Goal: Book appointment/travel/reservation

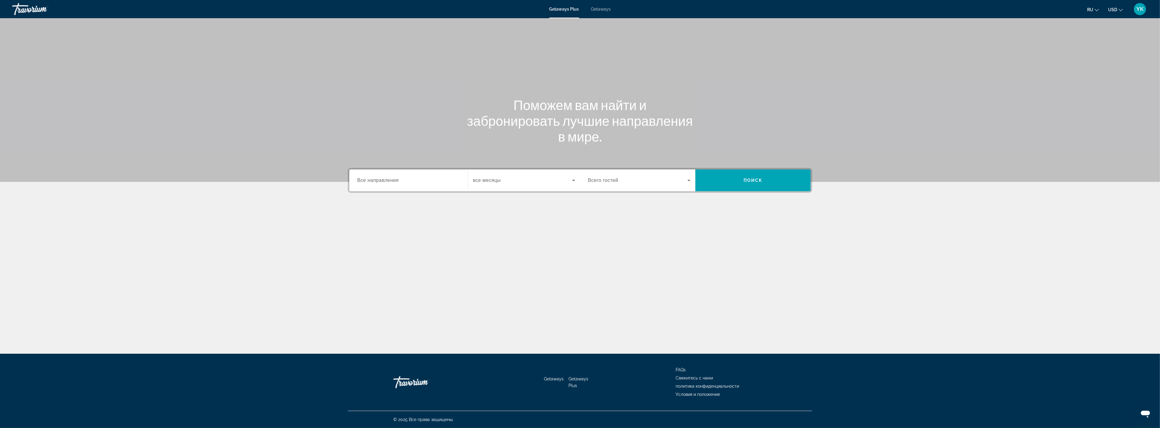
click at [402, 177] on input "Destination Все направления" at bounding box center [408, 180] width 103 height 7
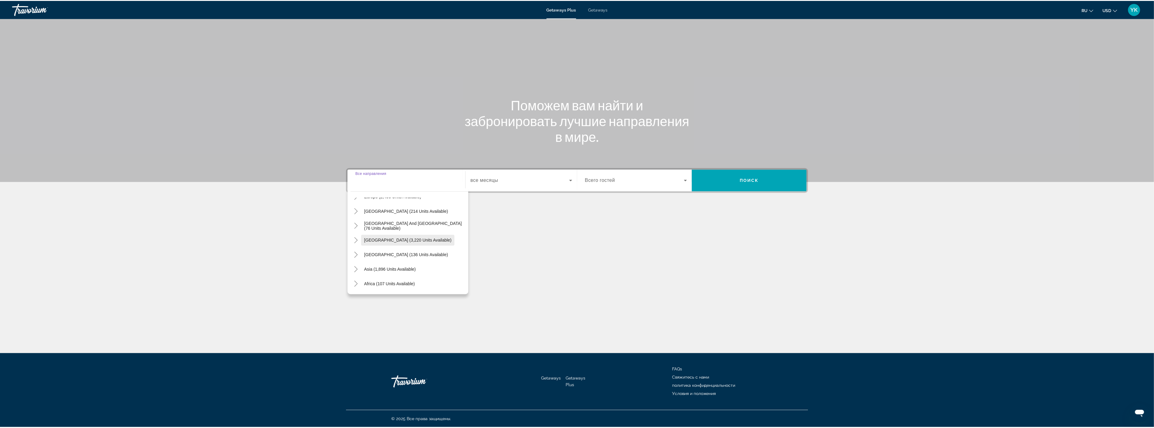
scroll to position [98, 0]
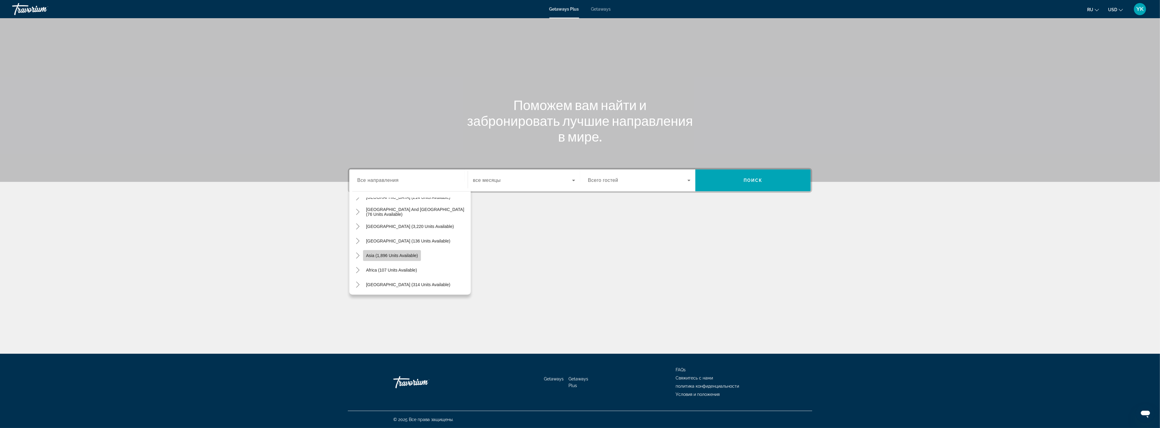
click at [393, 256] on span "Asia (1,896 units available)" at bounding box center [392, 255] width 52 height 5
type input "**********"
click at [504, 179] on span "Search widget" at bounding box center [522, 180] width 99 height 7
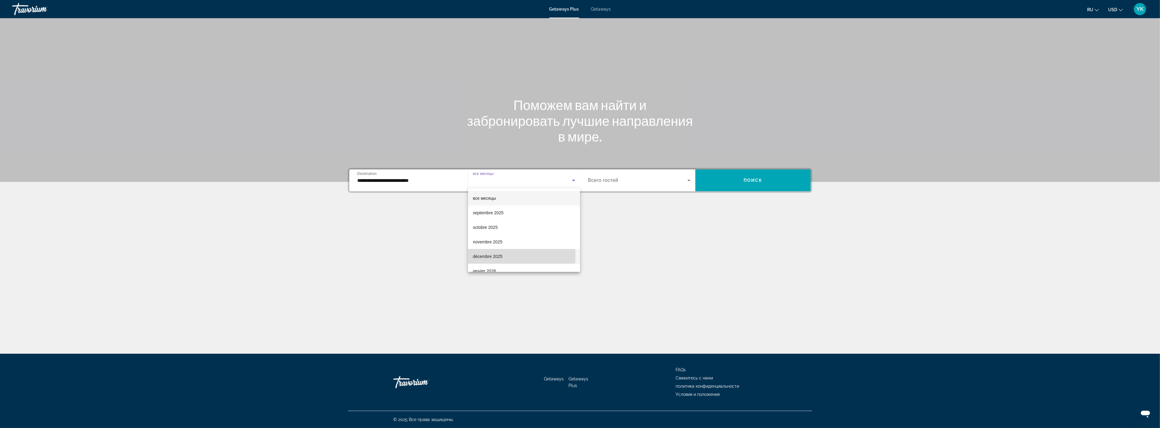
click at [498, 256] on span "décembre 2025" at bounding box center [487, 256] width 29 height 7
click at [673, 181] on span "Search widget" at bounding box center [638, 180] width 100 height 7
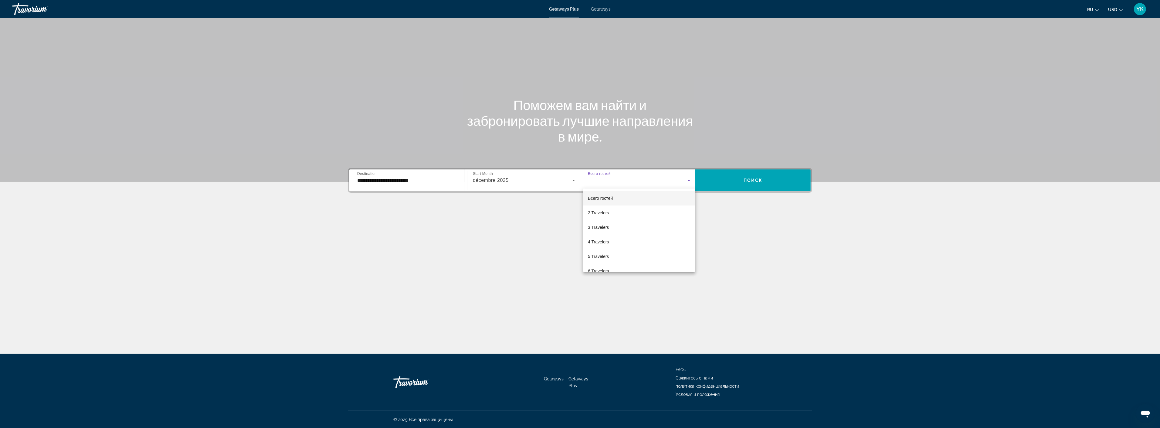
click at [758, 179] on div at bounding box center [580, 214] width 1160 height 428
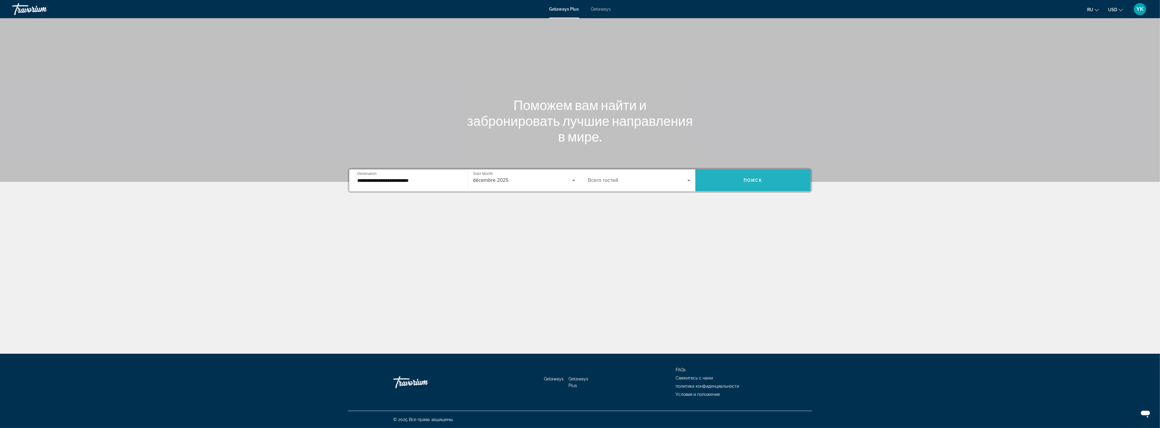
click at [750, 181] on span "Поиск" at bounding box center [752, 180] width 19 height 5
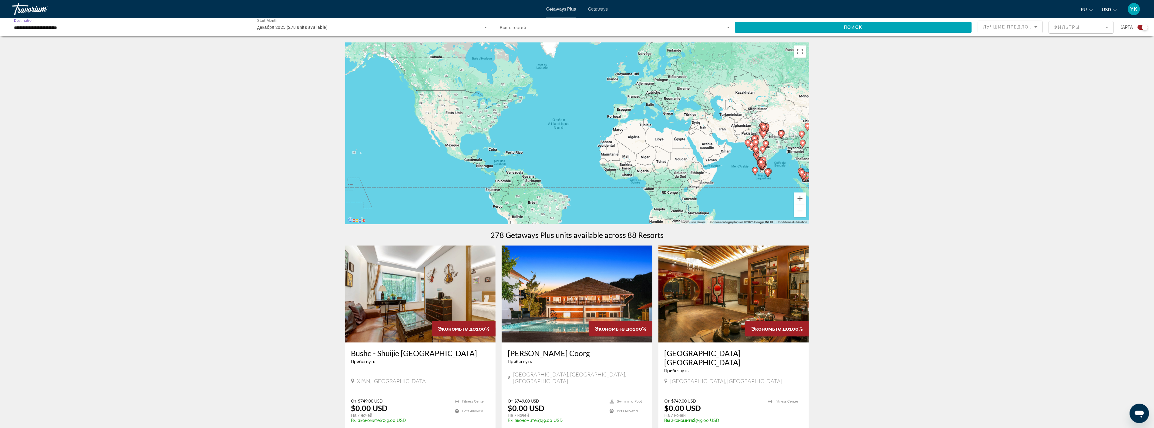
click at [52, 29] on input "**********" at bounding box center [129, 27] width 230 height 7
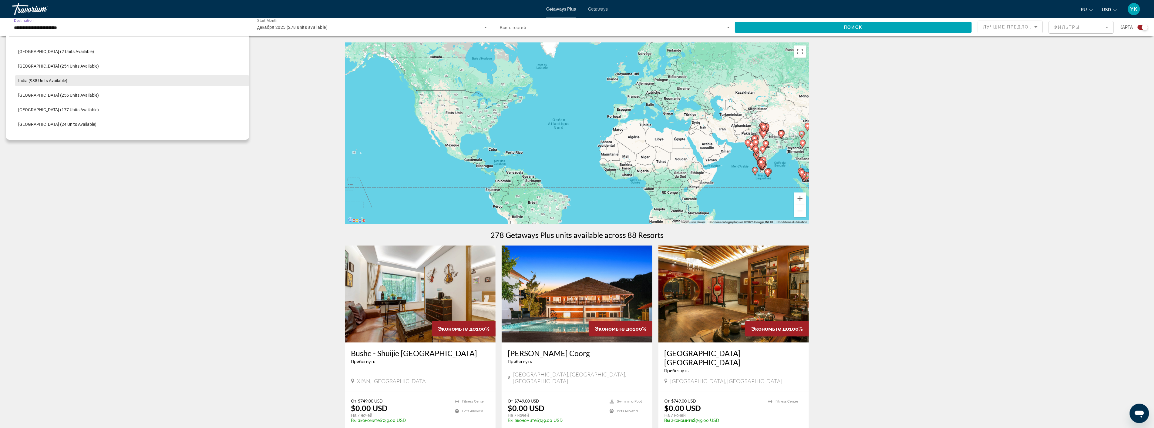
scroll to position [210, 0]
click at [74, 88] on span "Search widget" at bounding box center [132, 90] width 234 height 15
type input "**********"
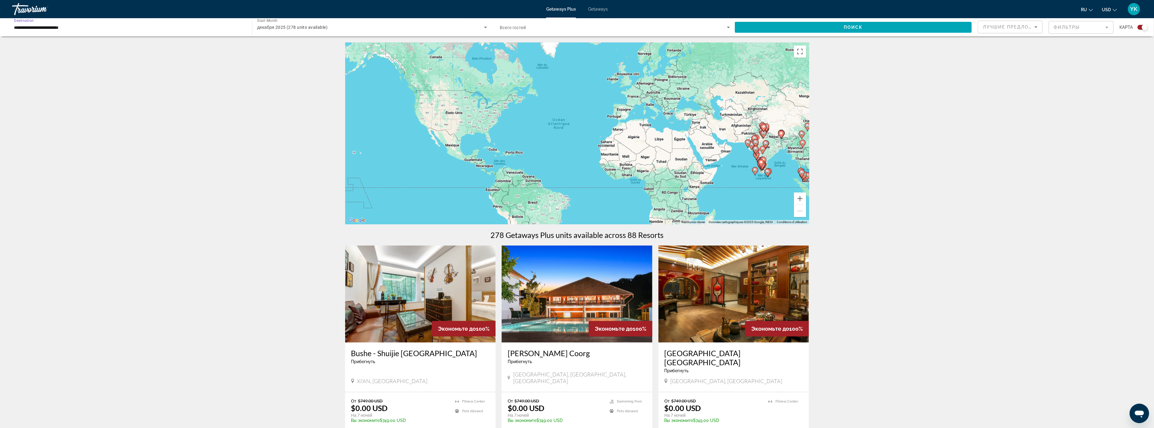
click at [856, 26] on span "Поиск" at bounding box center [853, 27] width 19 height 5
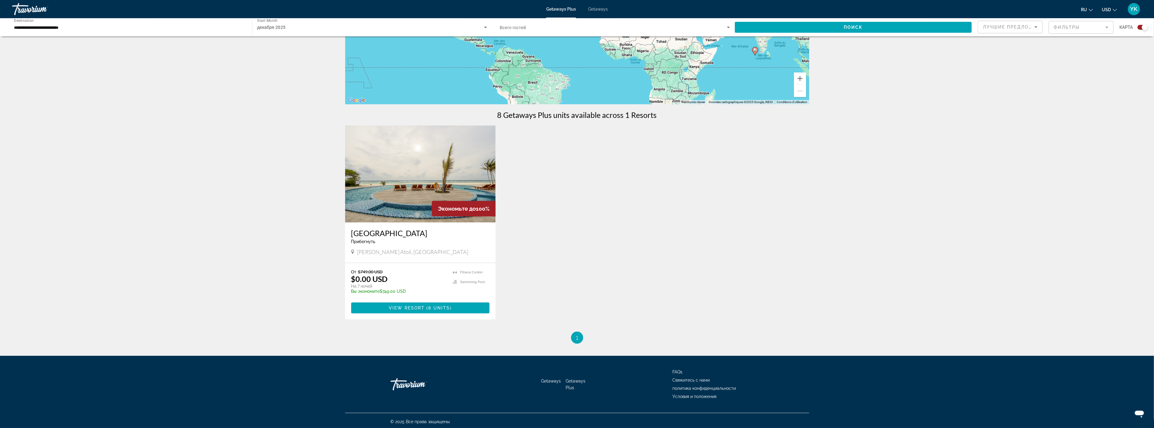
scroll to position [122, 0]
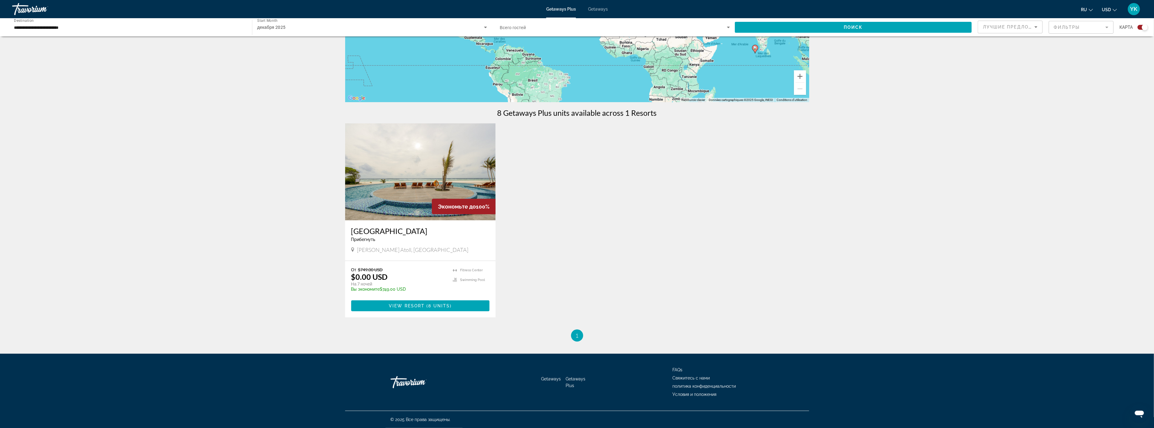
click at [409, 201] on img "Main content" at bounding box center [420, 171] width 151 height 97
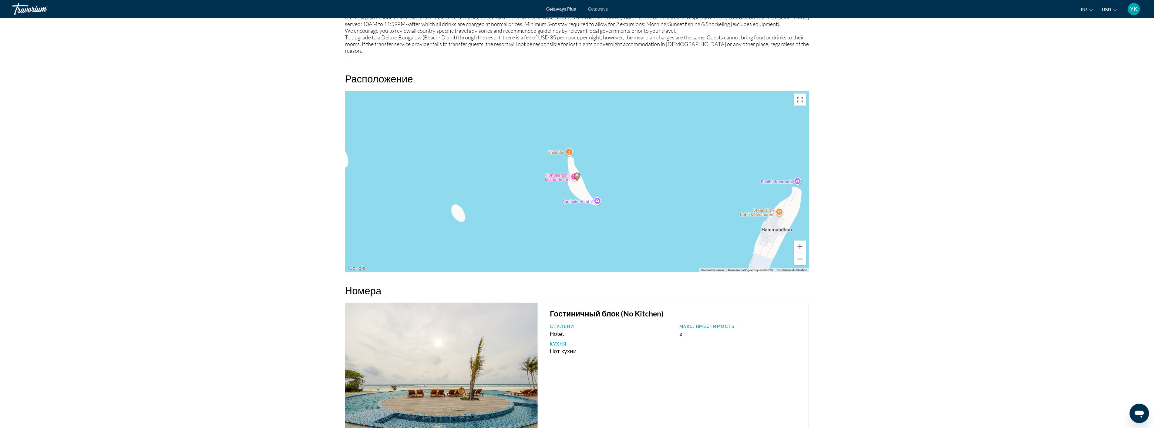
scroll to position [829, 0]
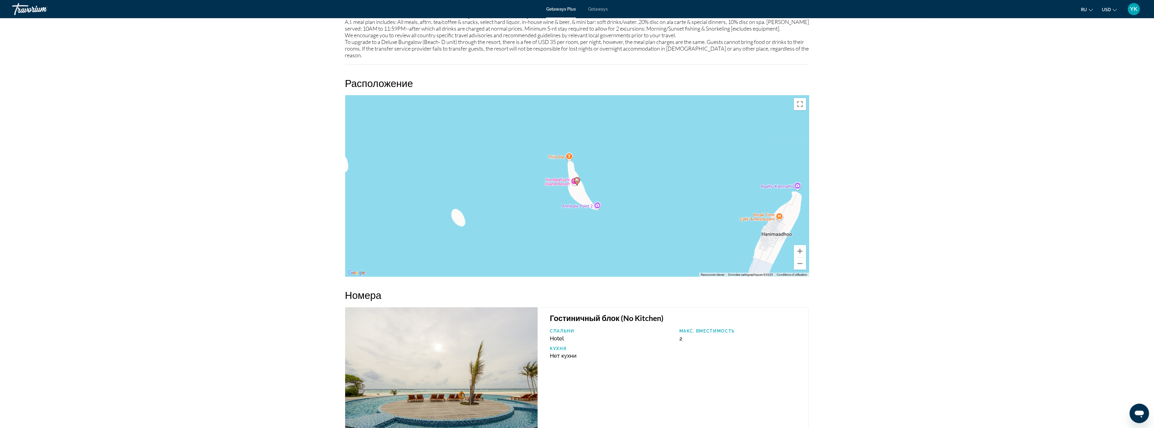
click at [446, 358] on img "Main content" at bounding box center [441, 381] width 193 height 147
click at [444, 363] on img "Main content" at bounding box center [441, 381] width 193 height 147
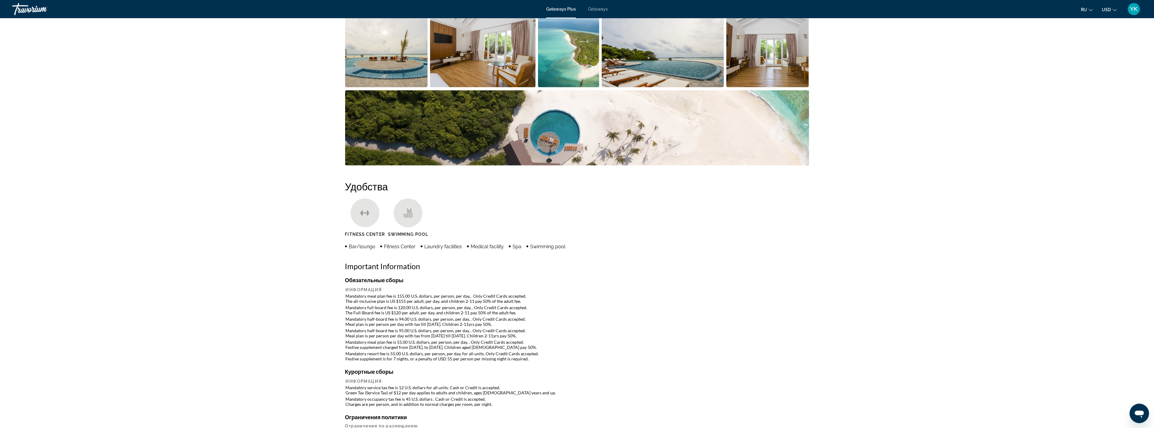
scroll to position [120, 0]
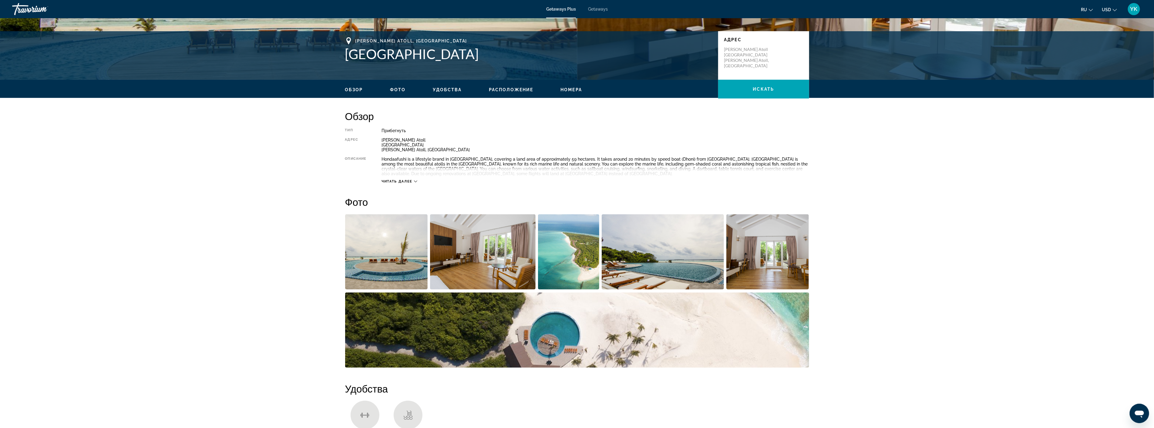
click at [497, 257] on img "Open full-screen image slider" at bounding box center [483, 252] width 106 height 75
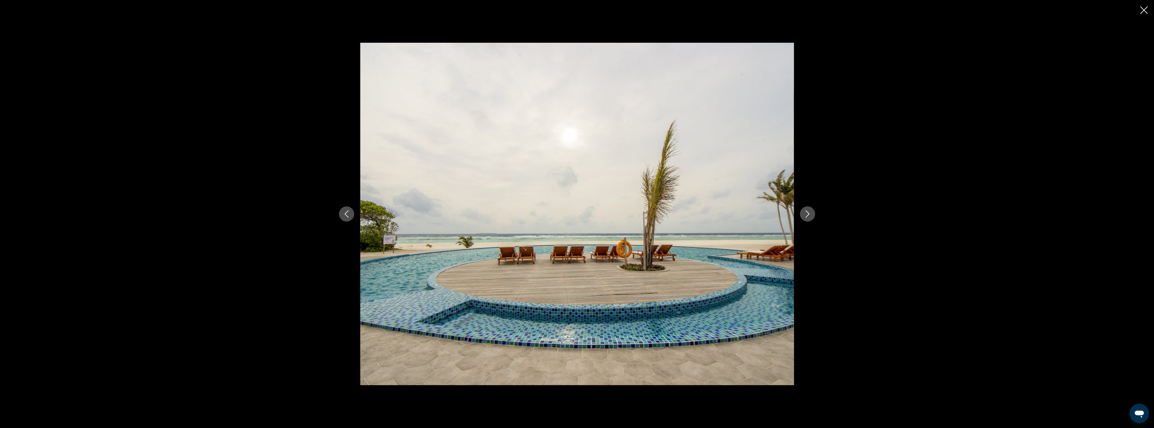
click at [806, 214] on icon "Next image" at bounding box center [807, 214] width 7 height 7
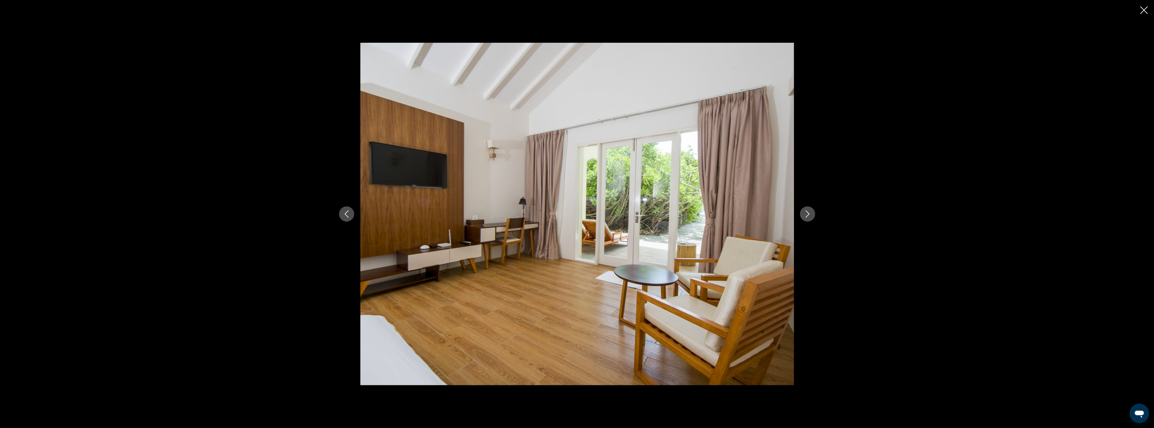
click at [806, 214] on icon "Next image" at bounding box center [807, 214] width 7 height 7
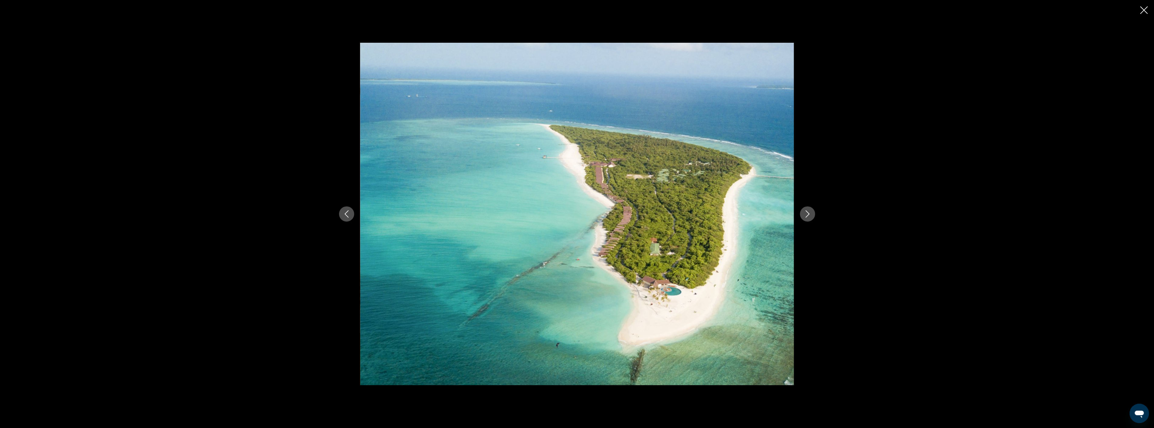
click at [806, 214] on icon "Next image" at bounding box center [807, 214] width 7 height 7
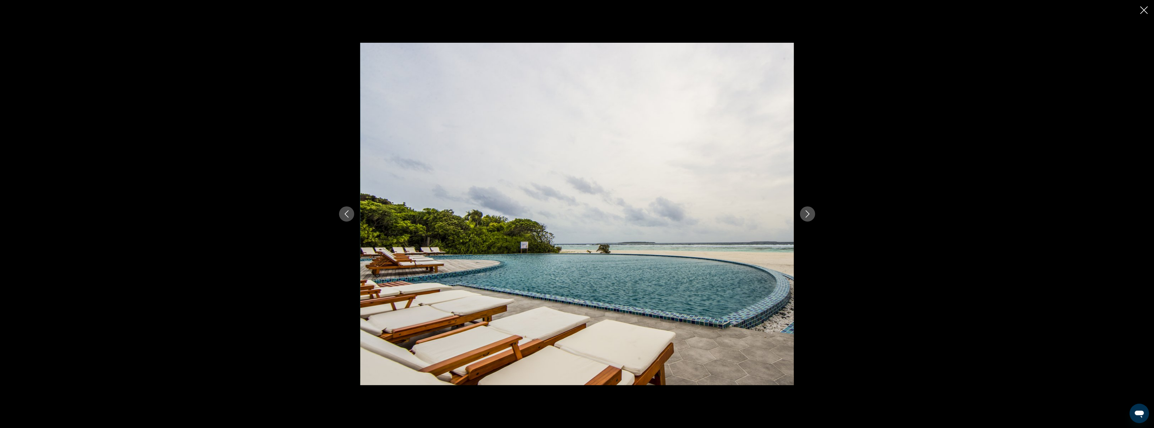
click at [806, 214] on icon "Next image" at bounding box center [807, 214] width 7 height 7
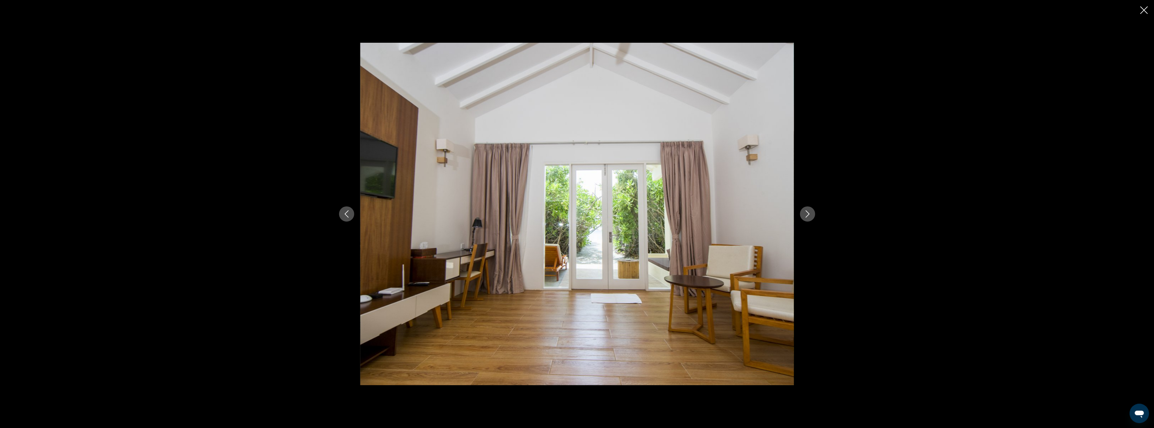
click at [806, 214] on icon "Next image" at bounding box center [807, 214] width 7 height 7
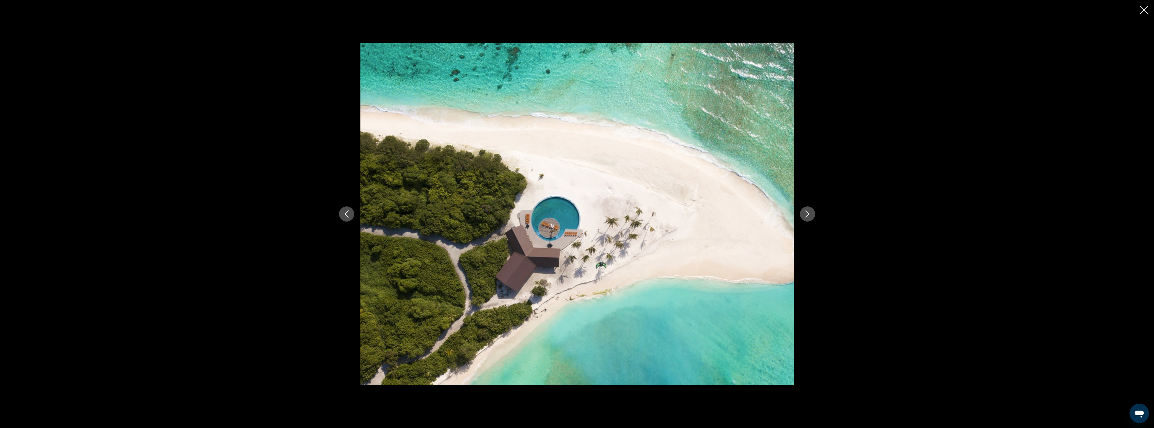
click at [806, 214] on icon "Next image" at bounding box center [807, 214] width 7 height 7
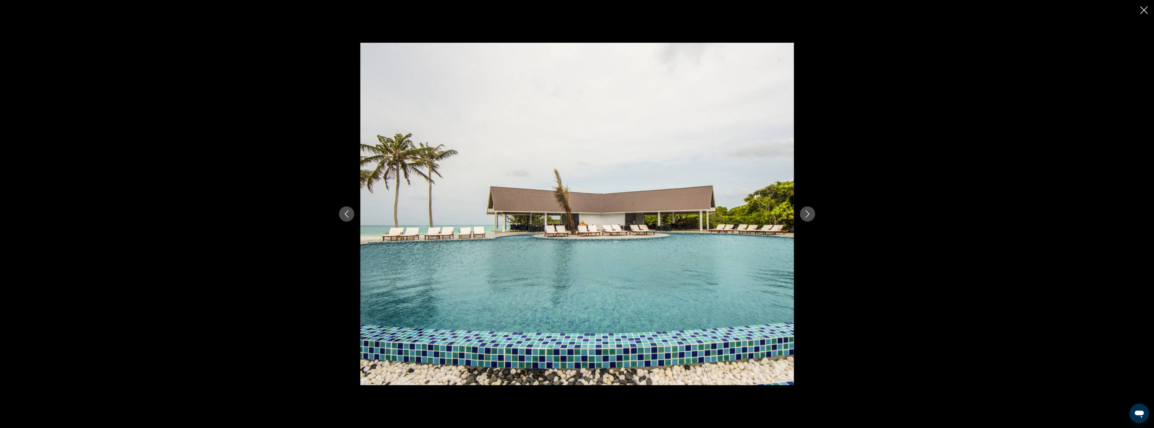
click at [806, 214] on icon "Next image" at bounding box center [807, 214] width 7 height 7
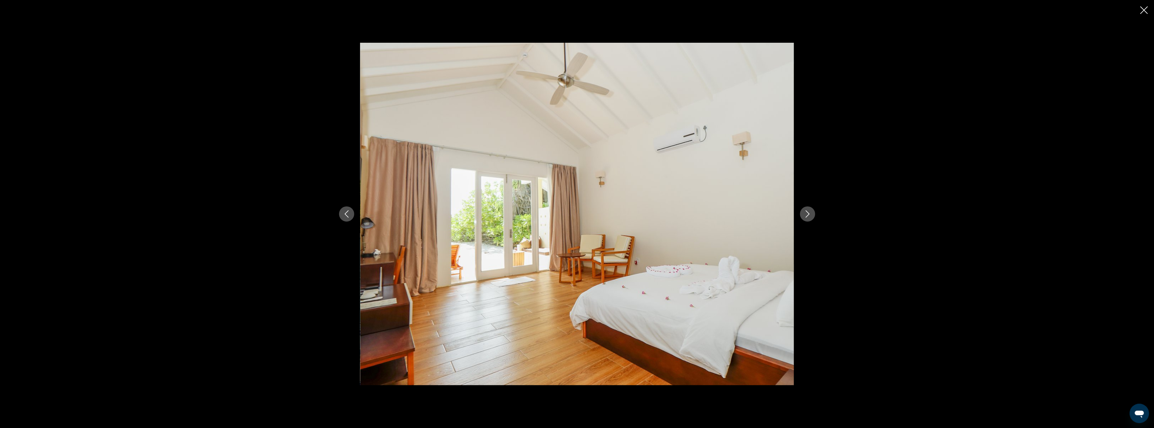
click at [806, 214] on icon "Next image" at bounding box center [807, 214] width 7 height 7
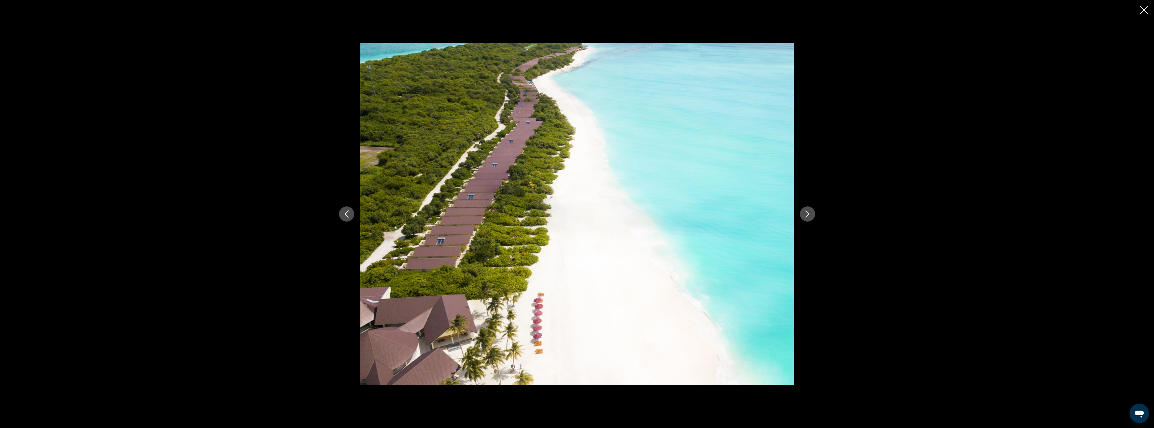
click at [806, 214] on icon "Next image" at bounding box center [807, 214] width 7 height 7
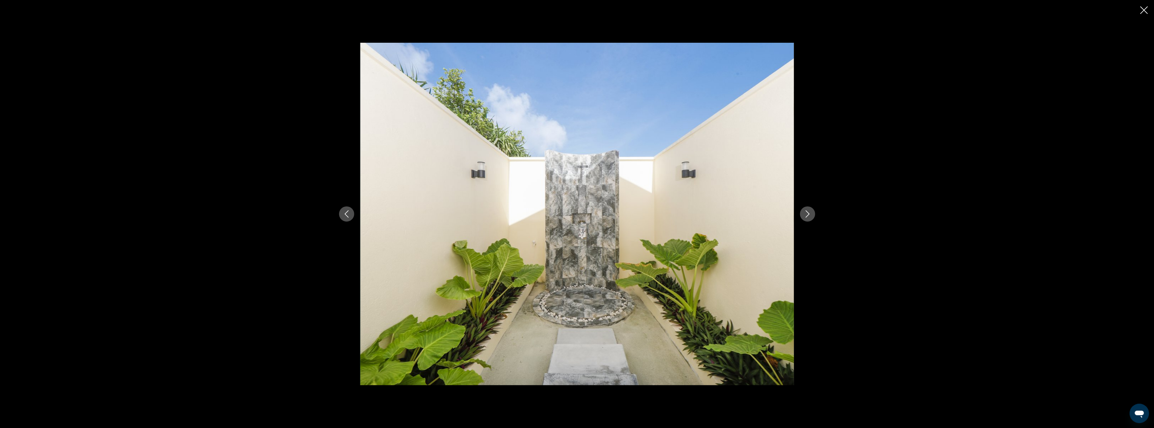
click at [806, 214] on icon "Next image" at bounding box center [807, 214] width 7 height 7
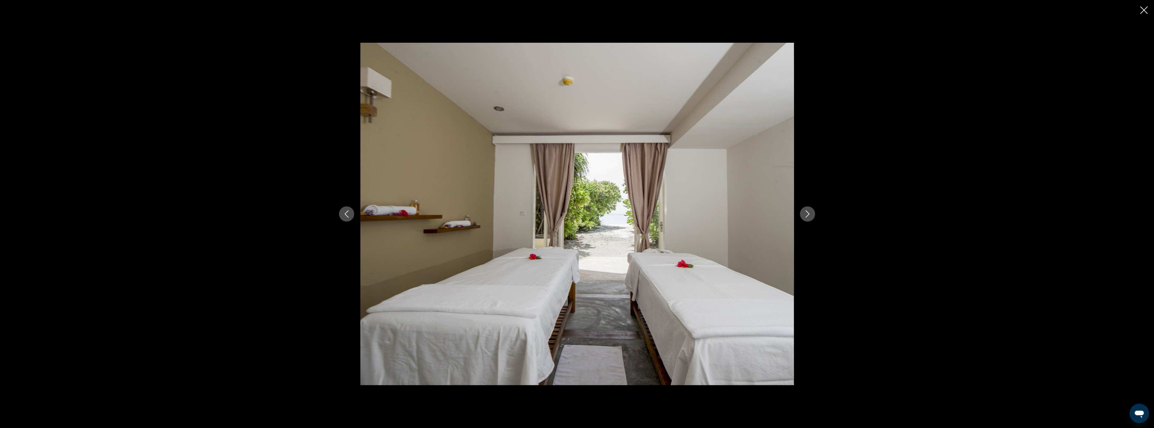
click at [806, 214] on icon "Next image" at bounding box center [807, 214] width 7 height 7
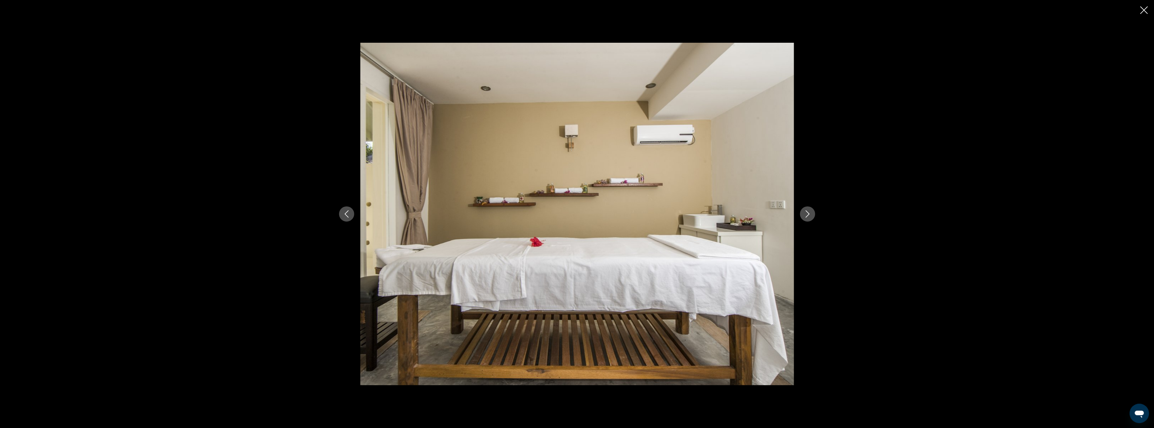
click at [806, 214] on icon "Next image" at bounding box center [807, 214] width 7 height 7
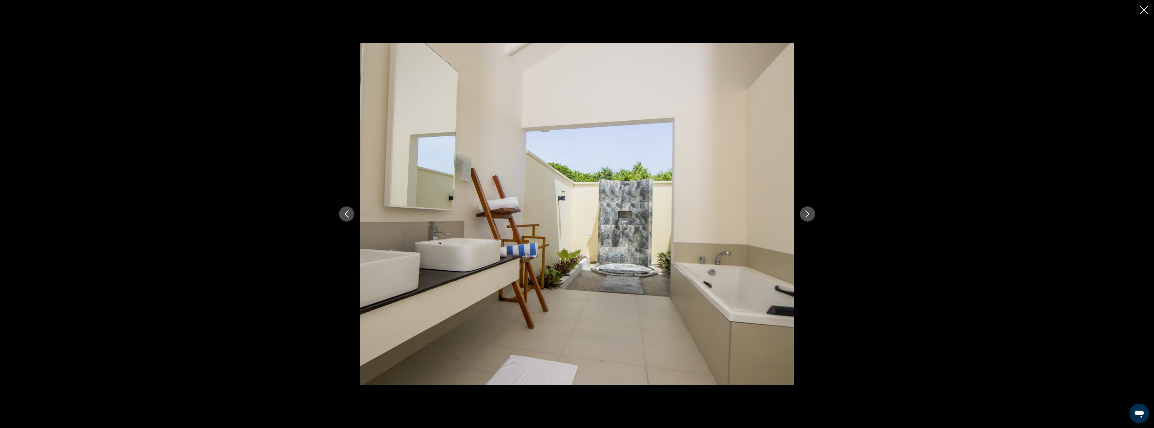
click at [806, 214] on icon "Next image" at bounding box center [807, 214] width 7 height 7
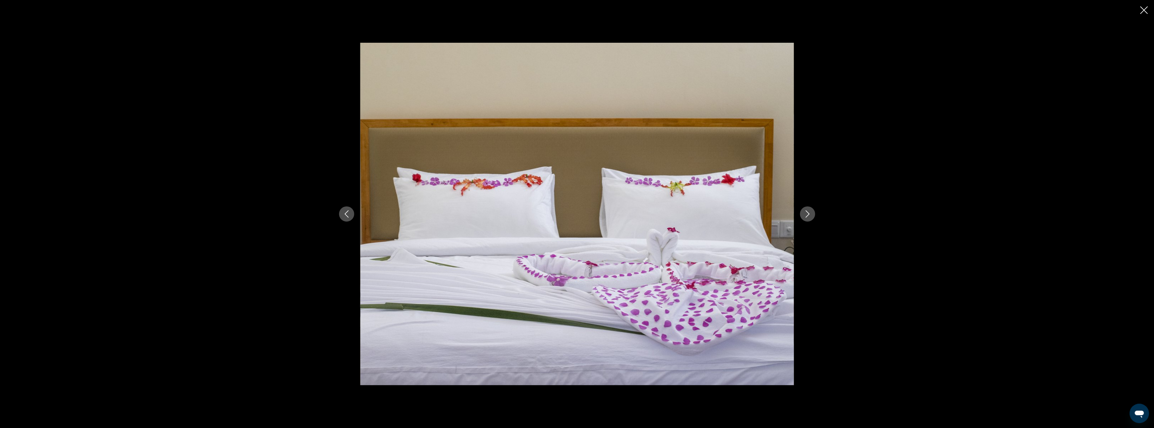
click at [1145, 11] on icon "Close slideshow" at bounding box center [1145, 10] width 8 height 8
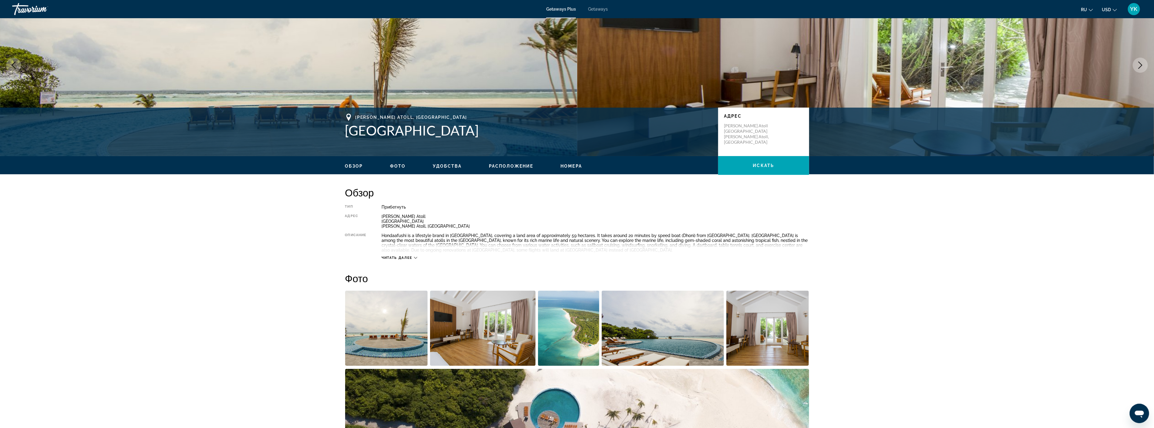
scroll to position [0, 0]
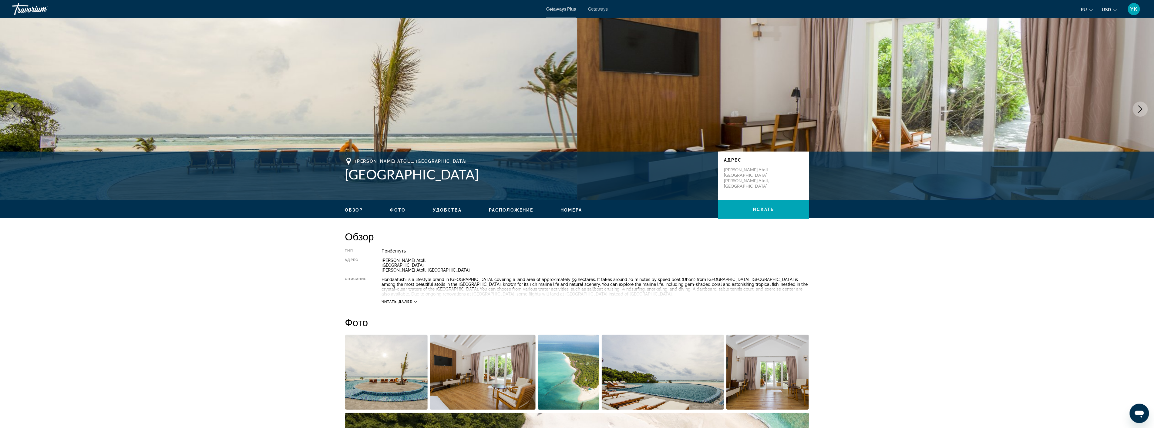
drag, startPoint x: 500, startPoint y: 174, endPoint x: 340, endPoint y: 177, distance: 159.3
click at [340, 177] on div "Haa Dhaalu Atoll, [GEOGRAPHIC_DATA] [GEOGRAPHIC_DATA] [GEOGRAPHIC_DATA] [GEOGRA…" at bounding box center [577, 176] width 488 height 36
copy h1 "[GEOGRAPHIC_DATA]"
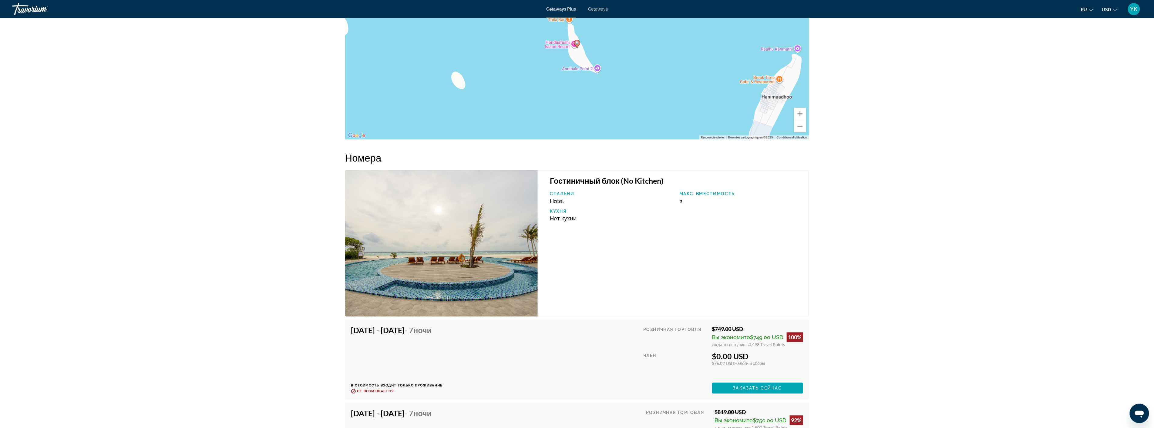
scroll to position [1112, 0]
